Goal: Browse casually

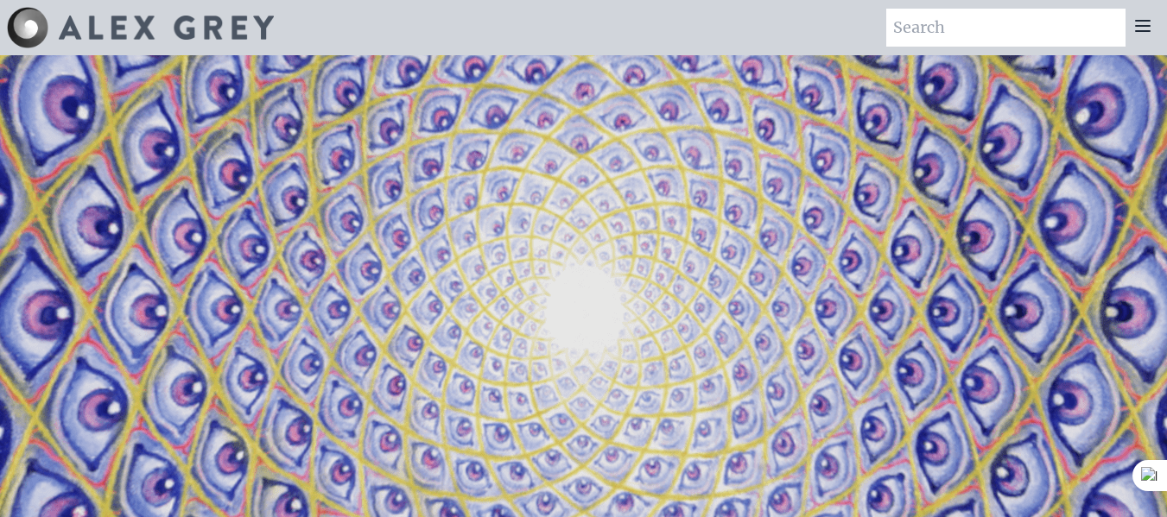
click at [109, 33] on img at bounding box center [166, 28] width 215 height 24
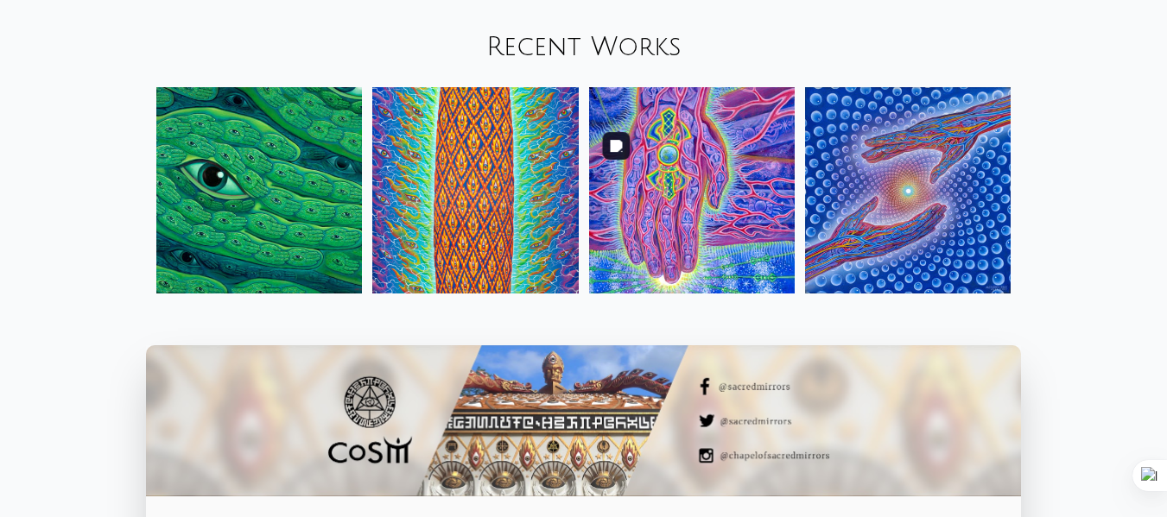
scroll to position [1820, 0]
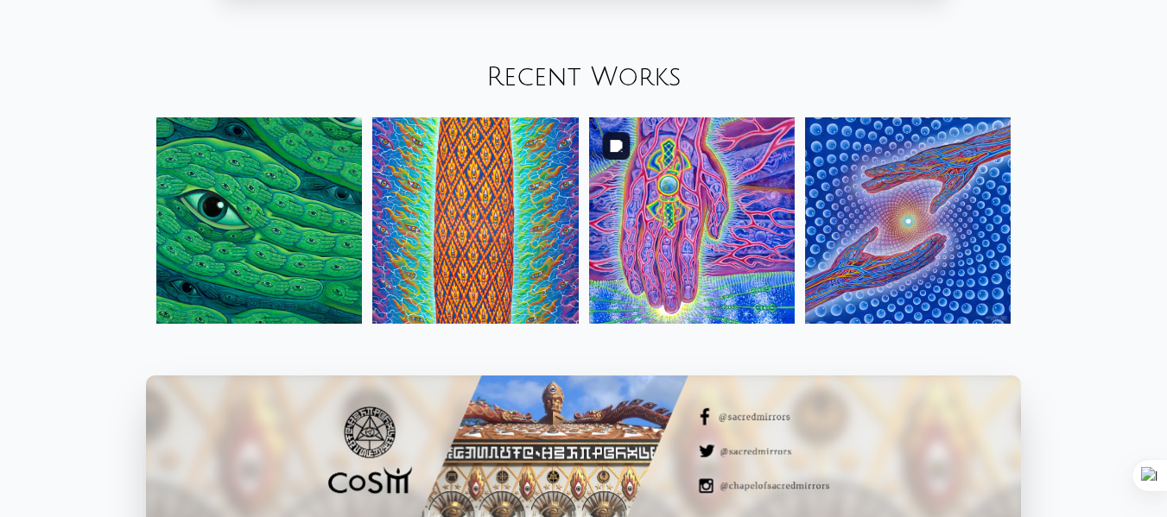
click at [678, 220] on img at bounding box center [692, 220] width 206 height 206
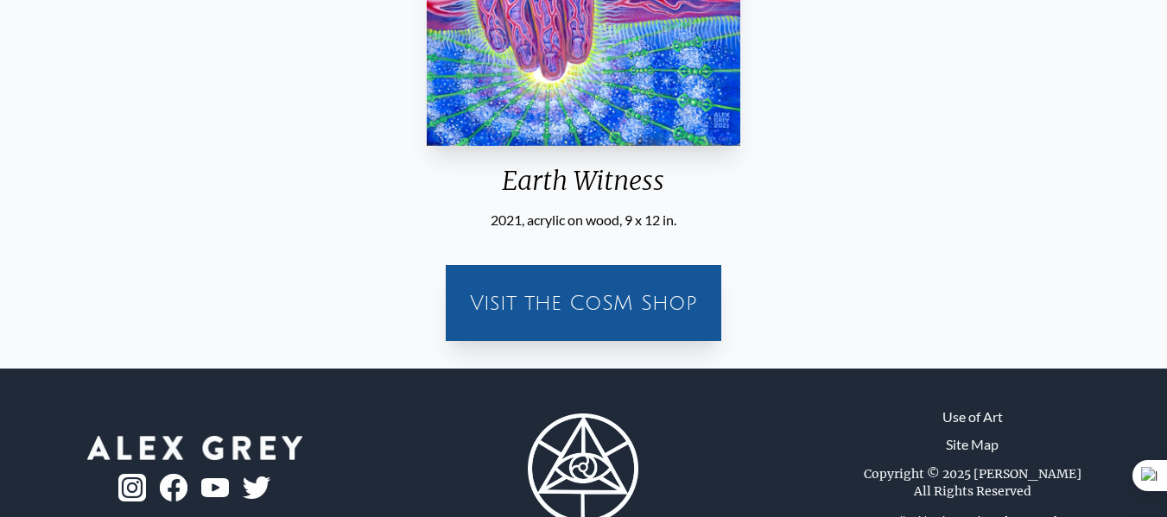
scroll to position [86, 0]
